Goal: Task Accomplishment & Management: Use online tool/utility

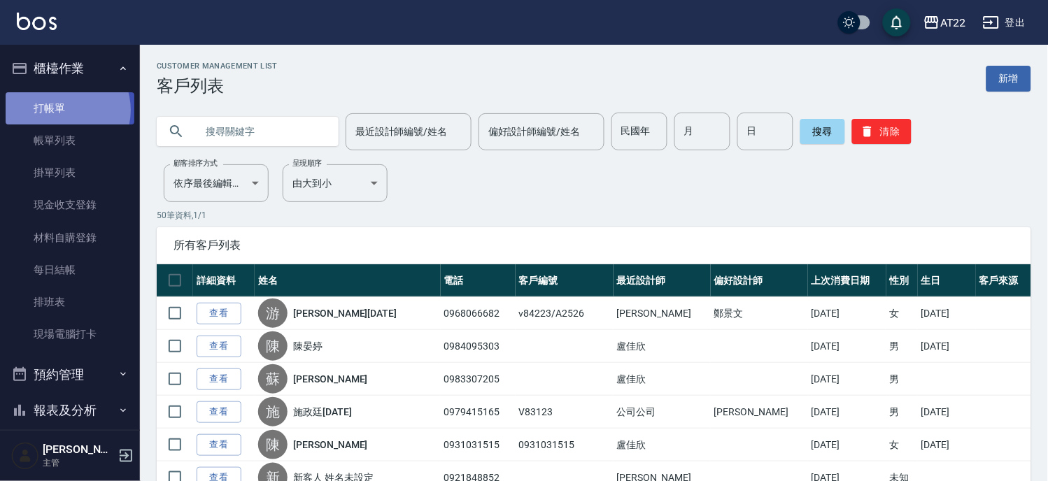
drag, startPoint x: 0, startPoint y: 0, endPoint x: 62, endPoint y: 110, distance: 125.9
click at [62, 110] on link "打帳單" at bounding box center [70, 108] width 129 height 32
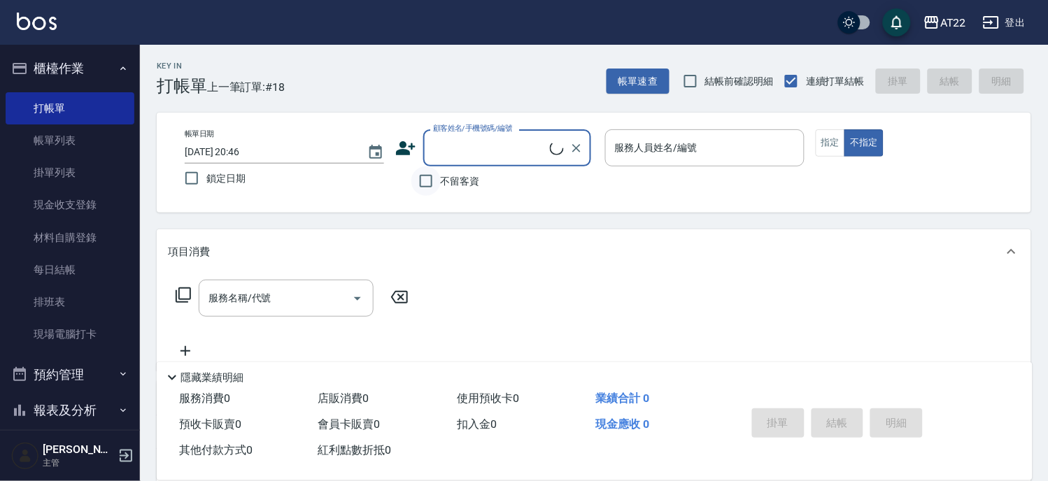
click at [437, 173] on input "不留客資" at bounding box center [425, 180] width 29 height 29
checkbox input "true"
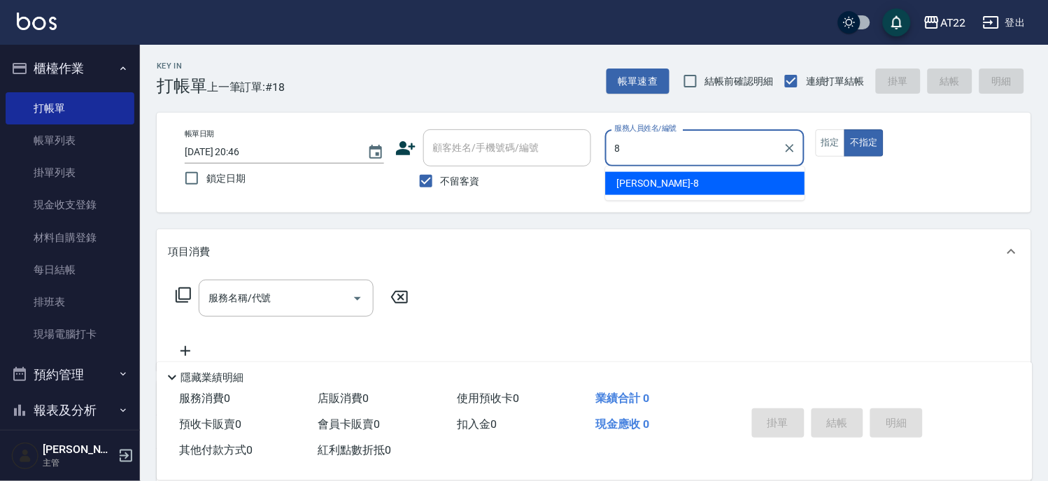
type input "Zoe-8"
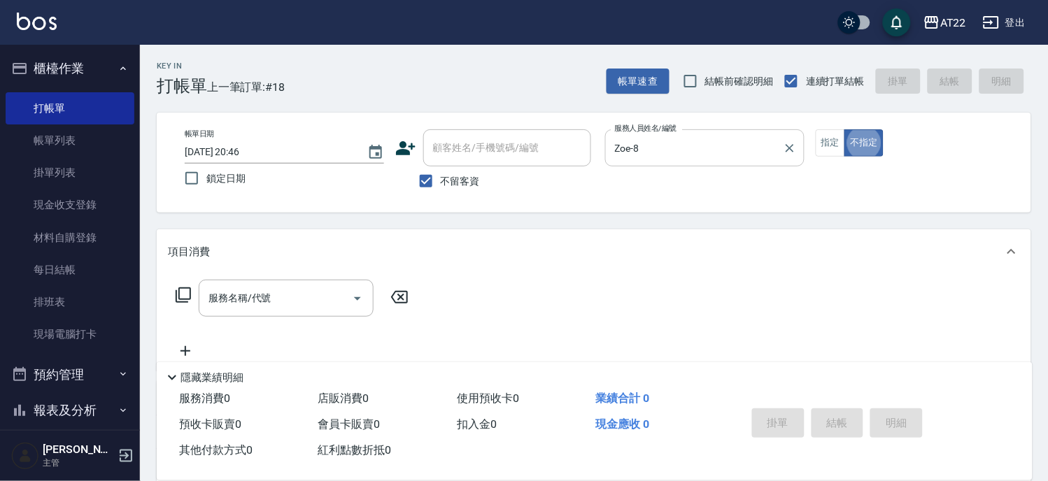
type button "false"
click at [836, 152] on button "指定" at bounding box center [830, 142] width 30 height 27
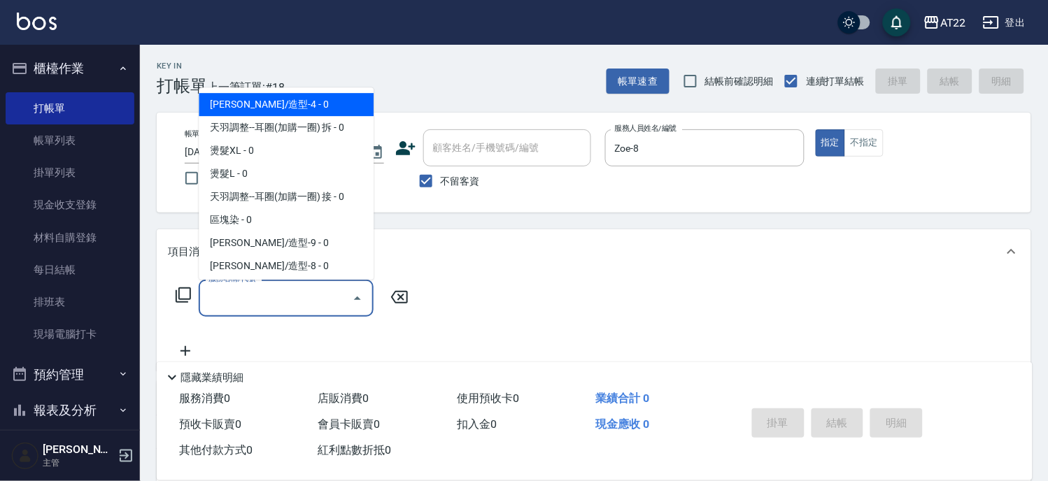
click at [320, 298] on input "服務名稱/代號" at bounding box center [275, 298] width 141 height 24
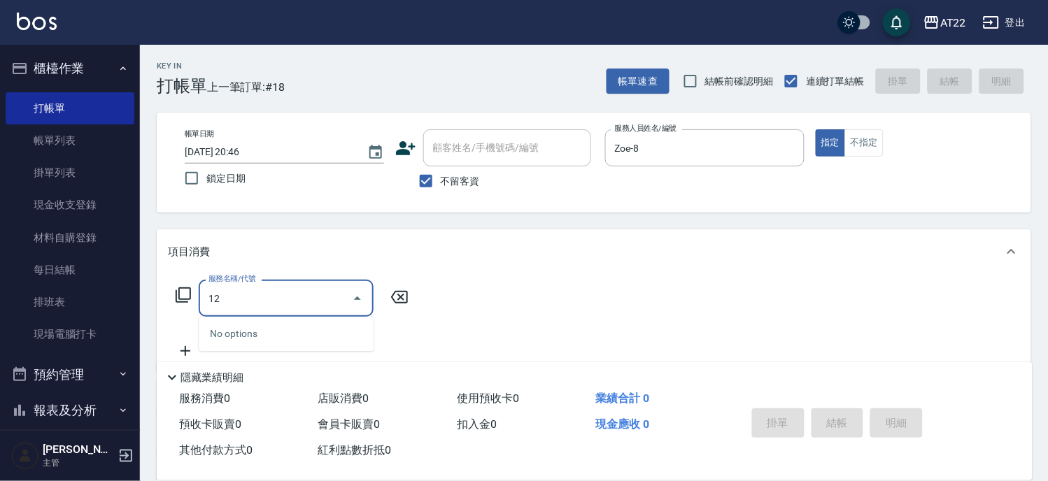
type input "1"
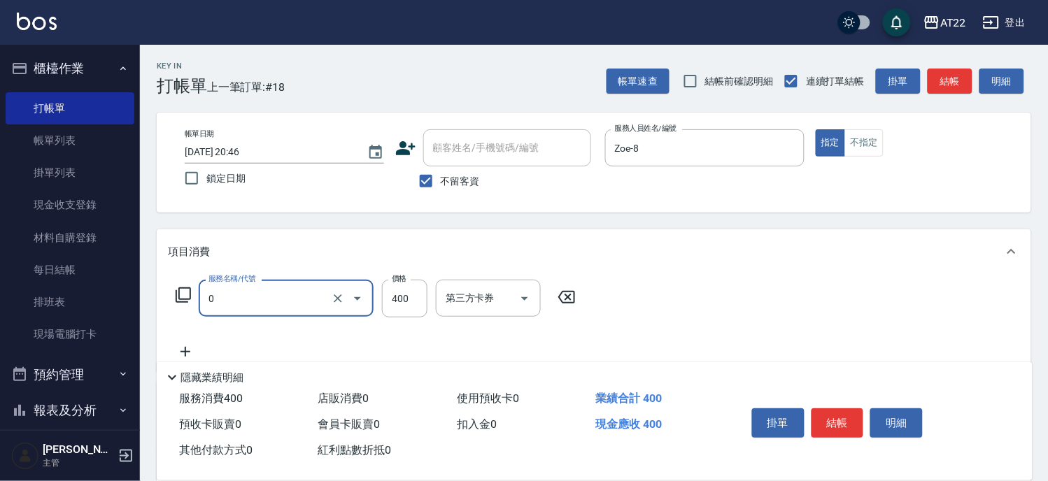
type input "有機洗髮(0)"
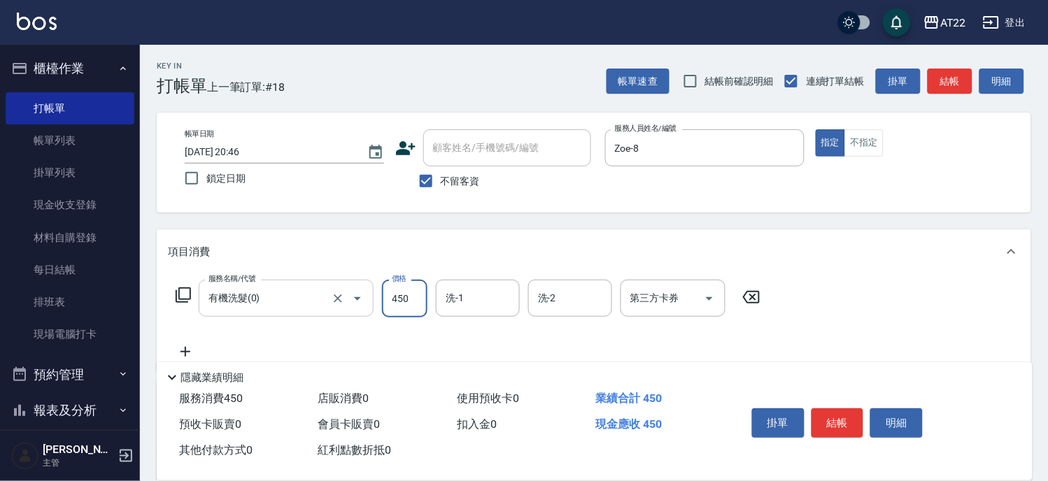
type input "450"
type input "[PERSON_NAME]-29"
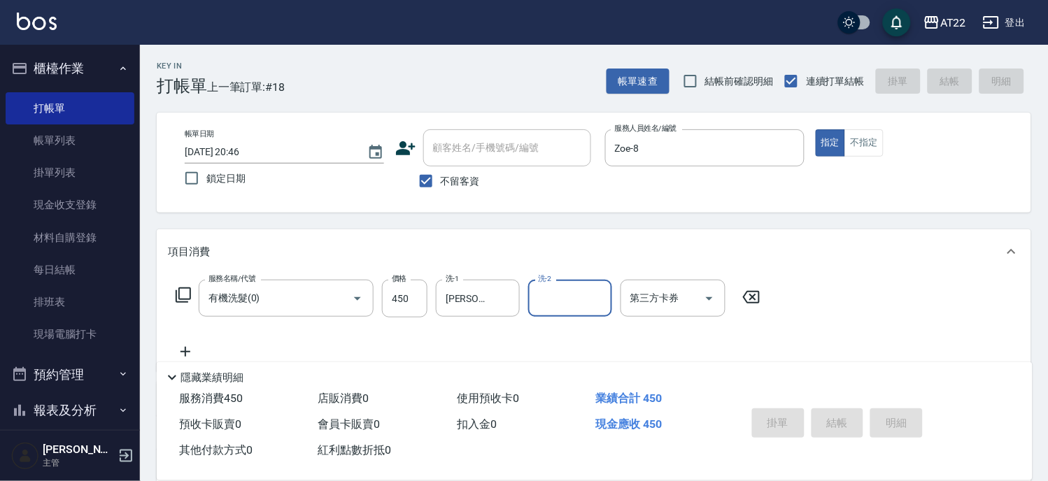
type input "[DATE] 20:47"
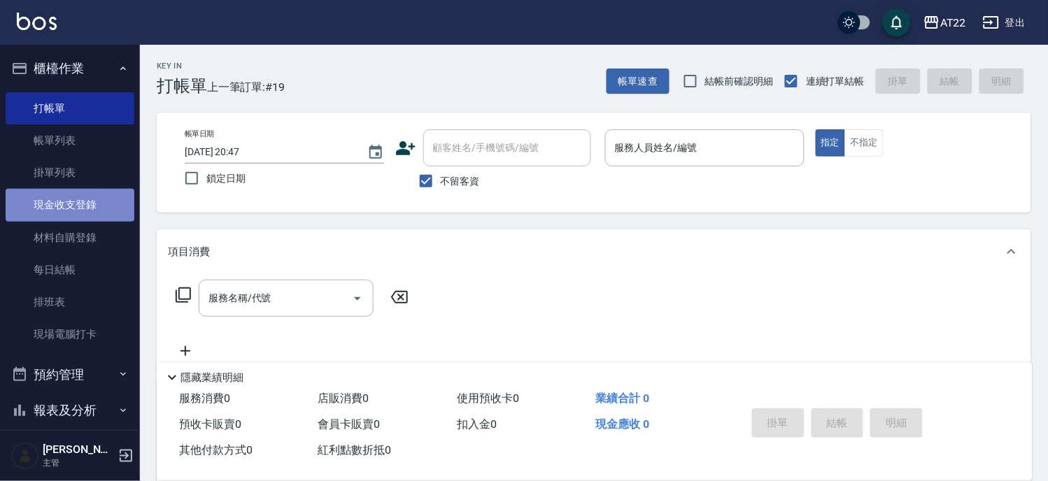
click at [78, 198] on link "現金收支登錄" at bounding box center [70, 205] width 129 height 32
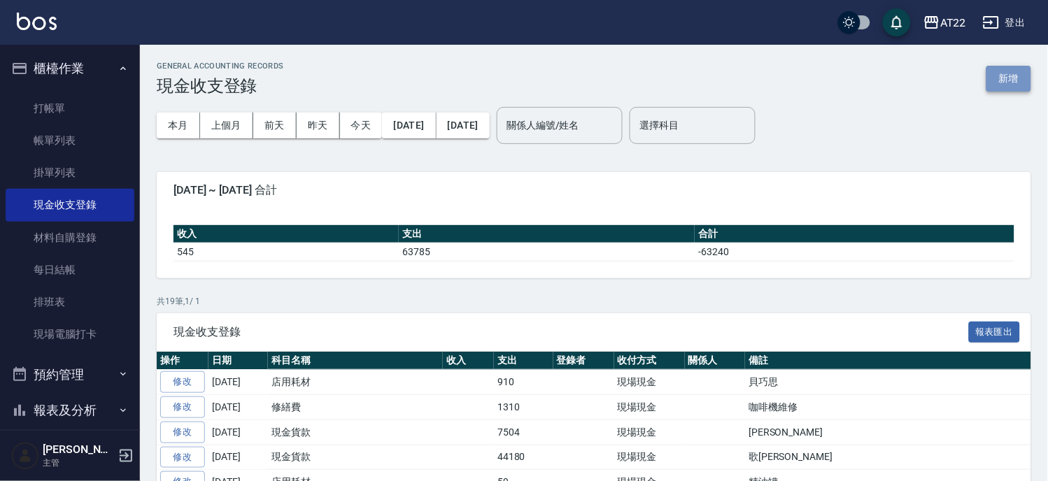
click at [1001, 80] on button "新增" at bounding box center [1008, 79] width 45 height 26
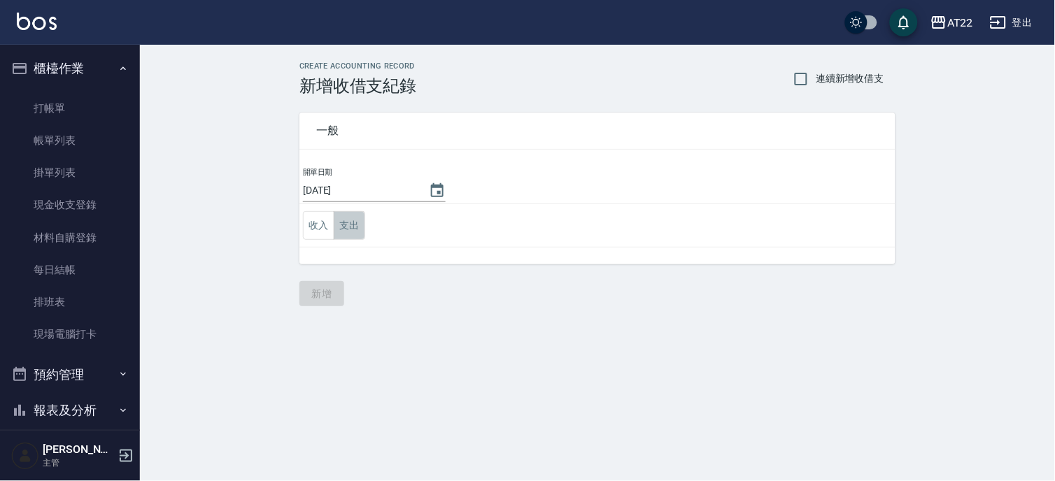
click at [345, 224] on button "支出" at bounding box center [349, 225] width 31 height 29
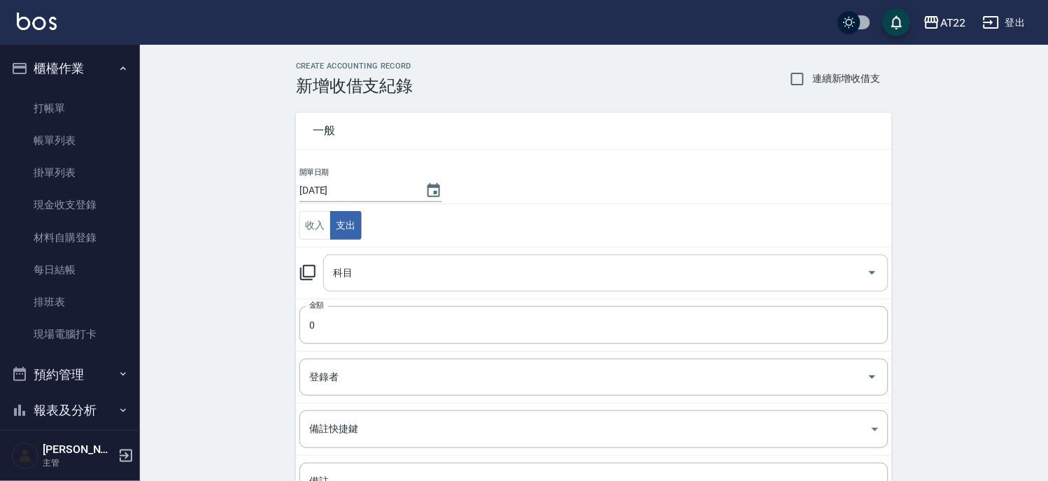
click at [397, 267] on input "科目" at bounding box center [594, 273] width 531 height 24
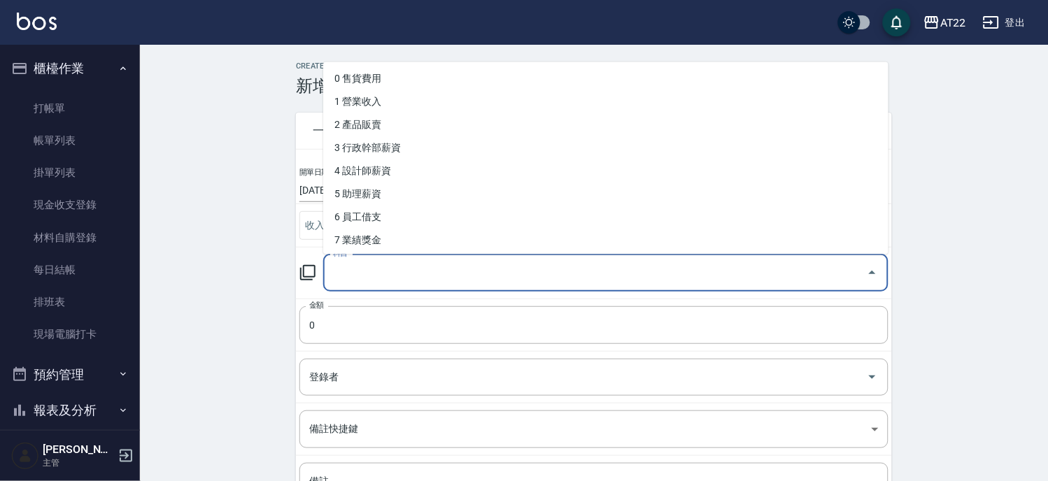
click at [397, 267] on input "科目" at bounding box center [594, 273] width 531 height 24
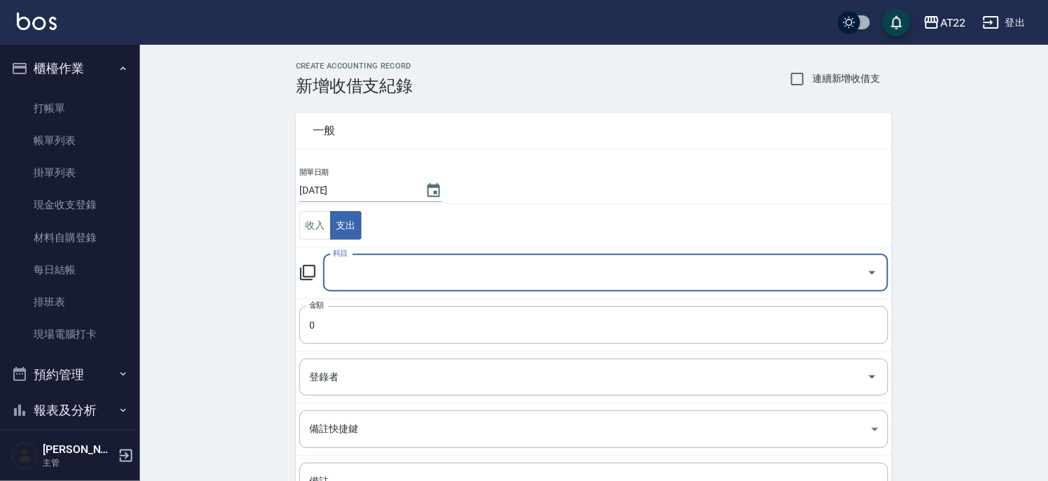
click at [400, 262] on input "科目" at bounding box center [594, 273] width 531 height 24
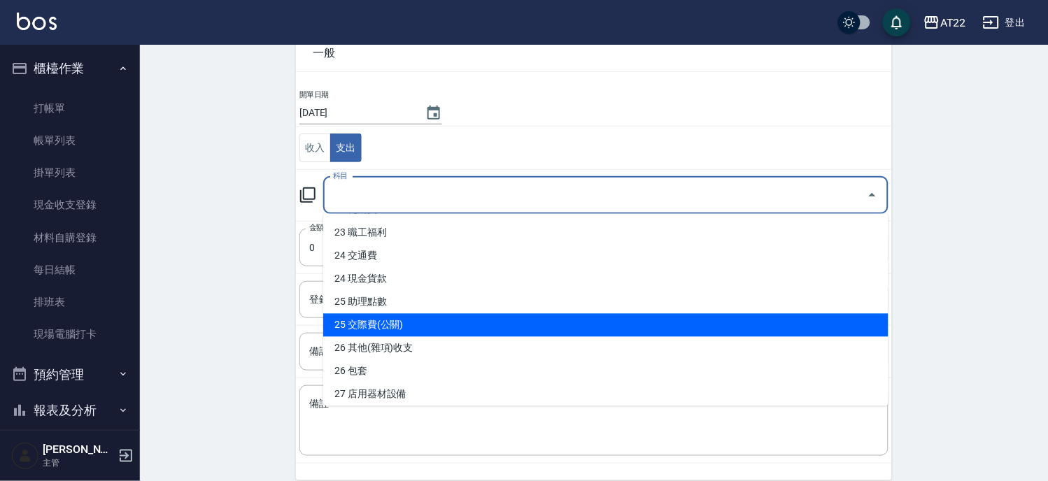
scroll to position [310, 0]
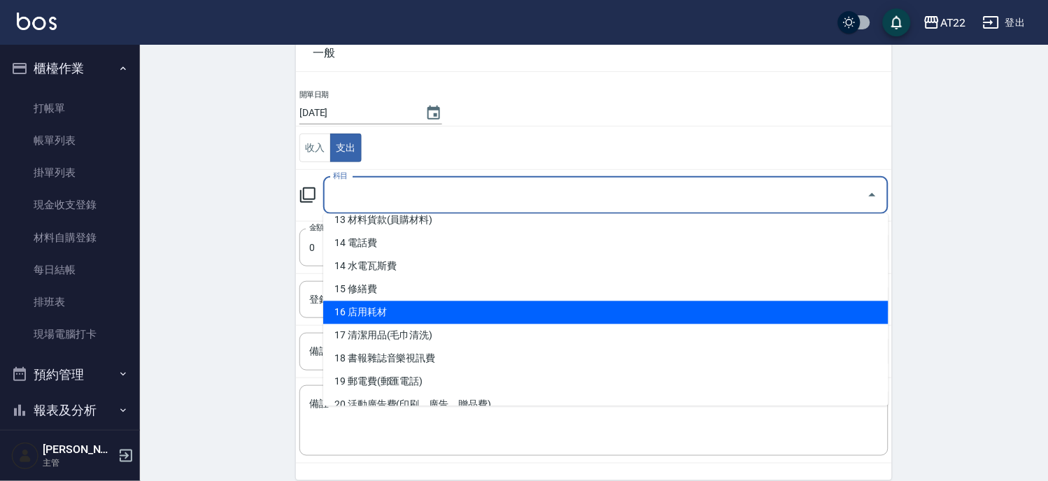
click at [408, 304] on li "16 店用耗材" at bounding box center [605, 312] width 565 height 23
type input "16 店用耗材"
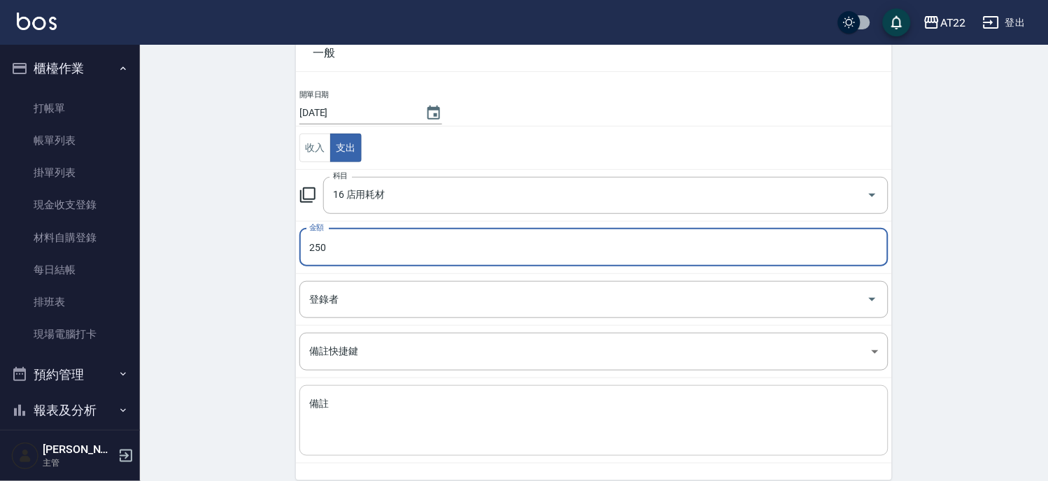
type input "250"
click at [373, 394] on div "x 備註" at bounding box center [593, 420] width 589 height 71
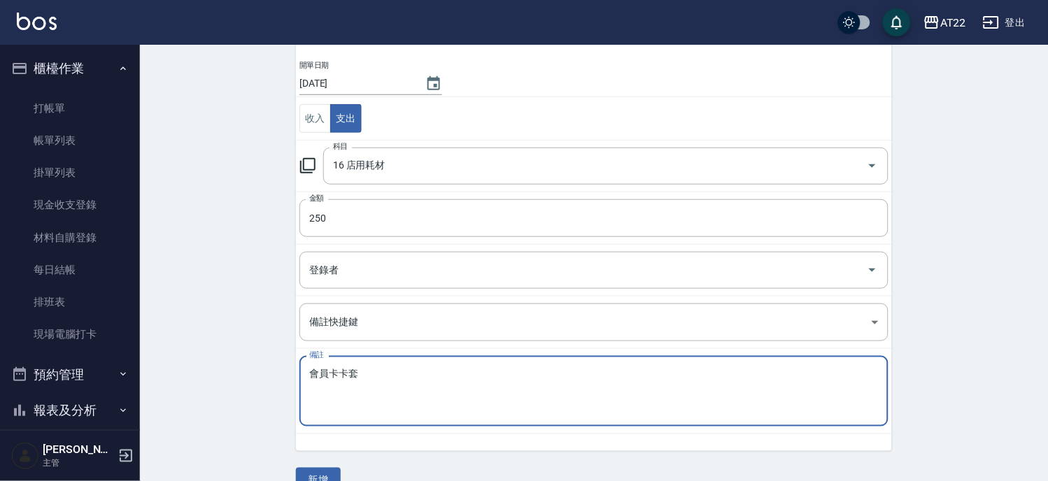
scroll to position [136, 0]
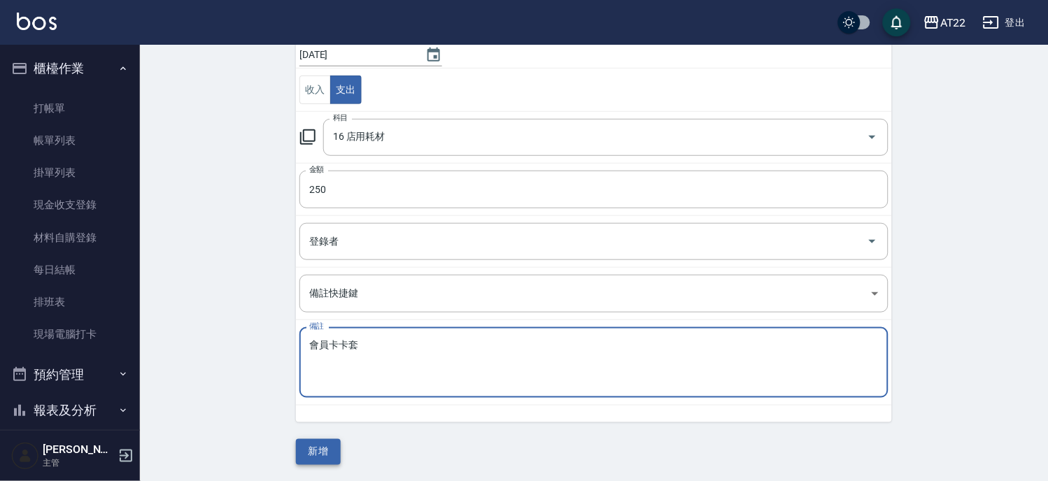
type textarea "會員卡卡套"
click at [333, 443] on button "新增" at bounding box center [318, 452] width 45 height 26
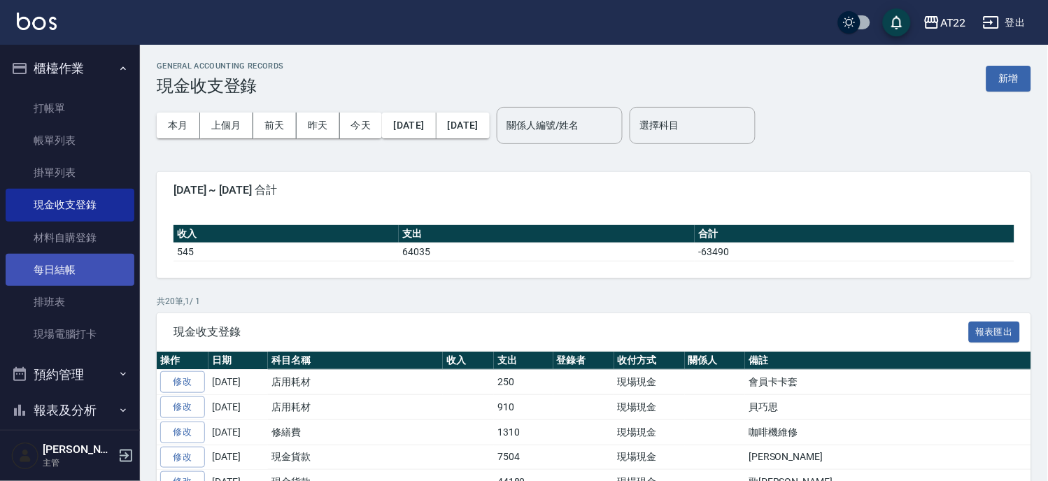
click at [67, 261] on link "每日結帳" at bounding box center [70, 270] width 129 height 32
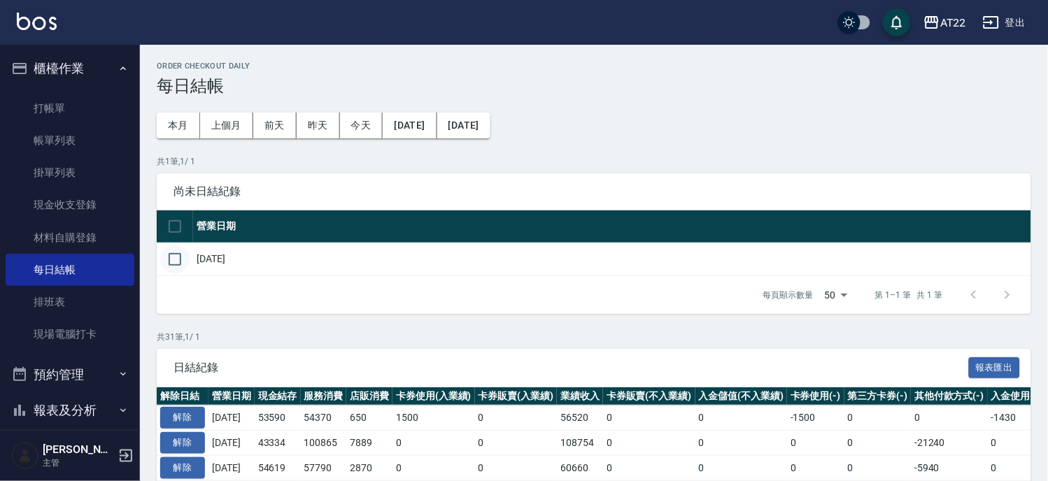
click at [171, 259] on input "checkbox" at bounding box center [174, 259] width 29 height 29
checkbox input "true"
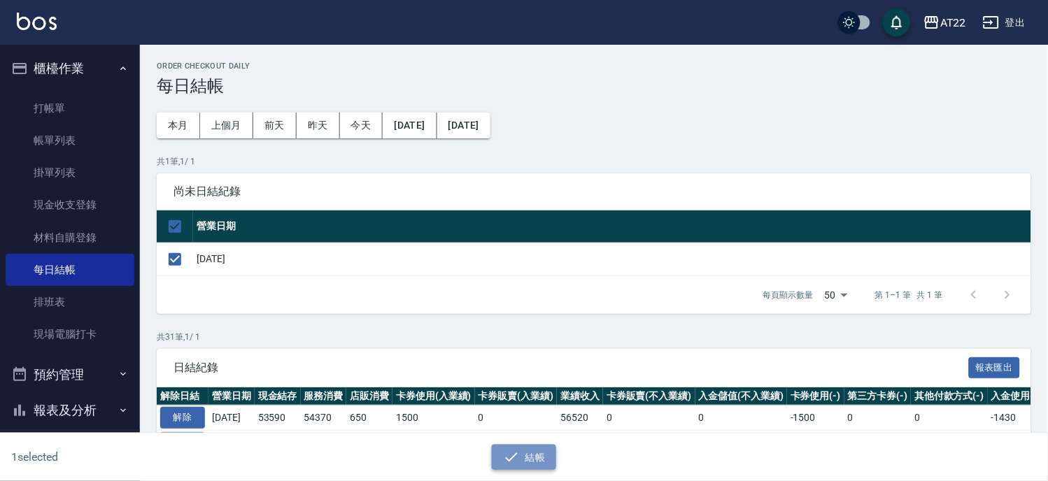
click at [529, 451] on button "結帳" at bounding box center [524, 458] width 65 height 26
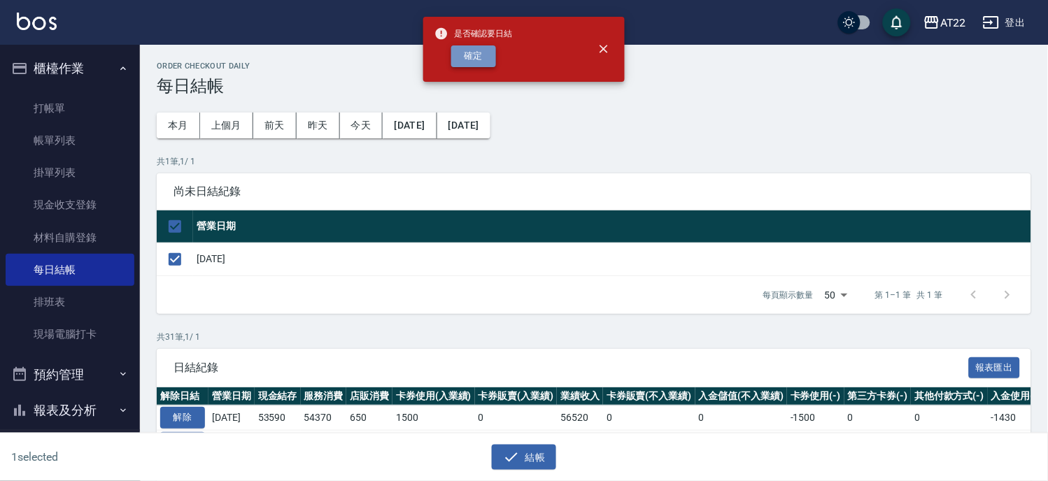
click at [479, 59] on button "確定" at bounding box center [473, 56] width 45 height 22
checkbox input "false"
